Goal: Navigation & Orientation: Find specific page/section

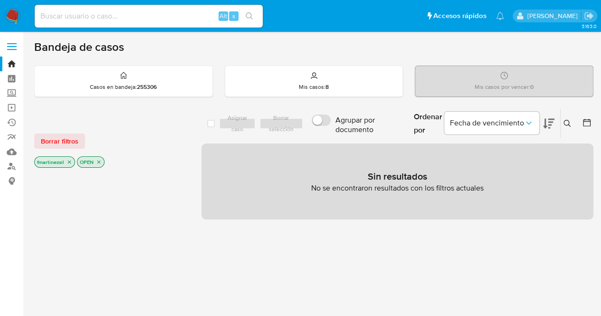
click at [18, 15] on img at bounding box center [13, 16] width 16 height 16
click at [11, 66] on link "Bandeja" at bounding box center [56, 63] width 113 height 15
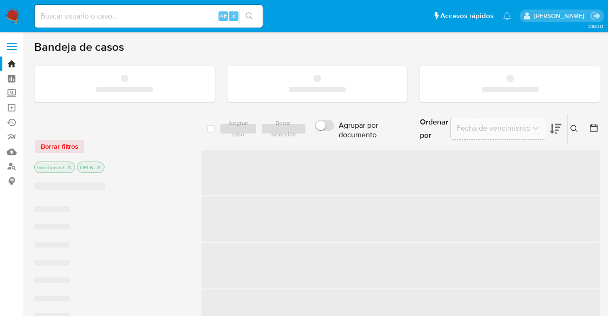
click at [9, 17] on img at bounding box center [13, 16] width 16 height 16
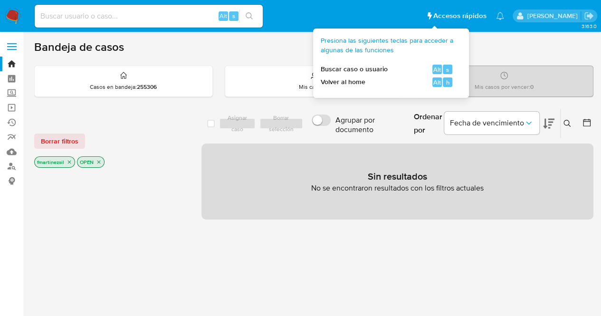
click at [433, 19] on span "Accesos rápidos" at bounding box center [459, 16] width 53 height 10
